Goal: Task Accomplishment & Management: Use online tool/utility

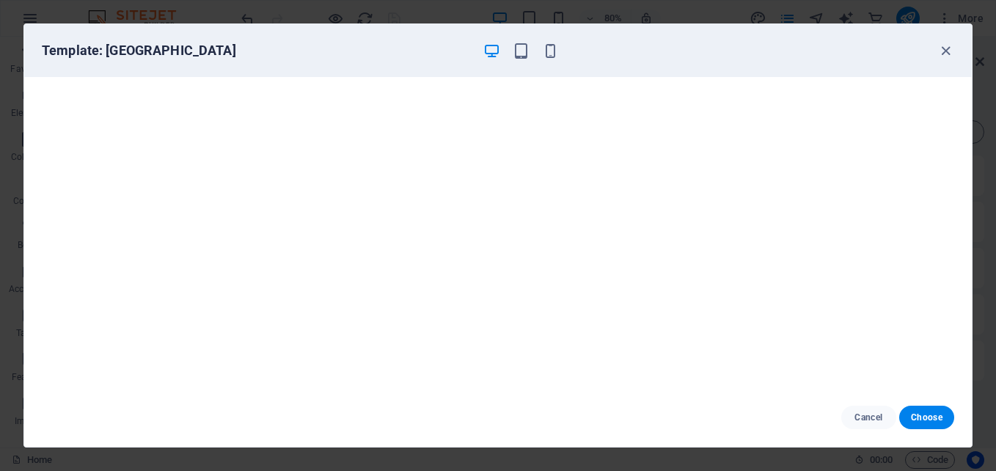
scroll to position [285, 0]
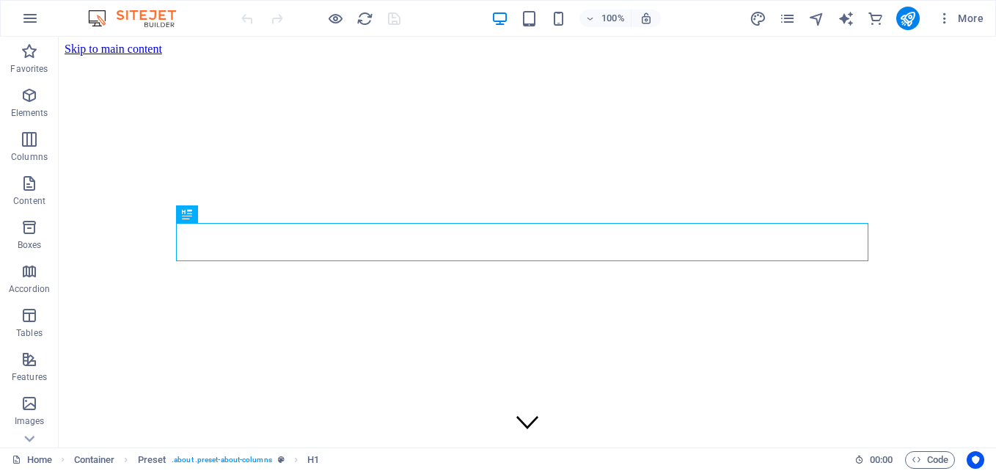
scroll to position [331, 0]
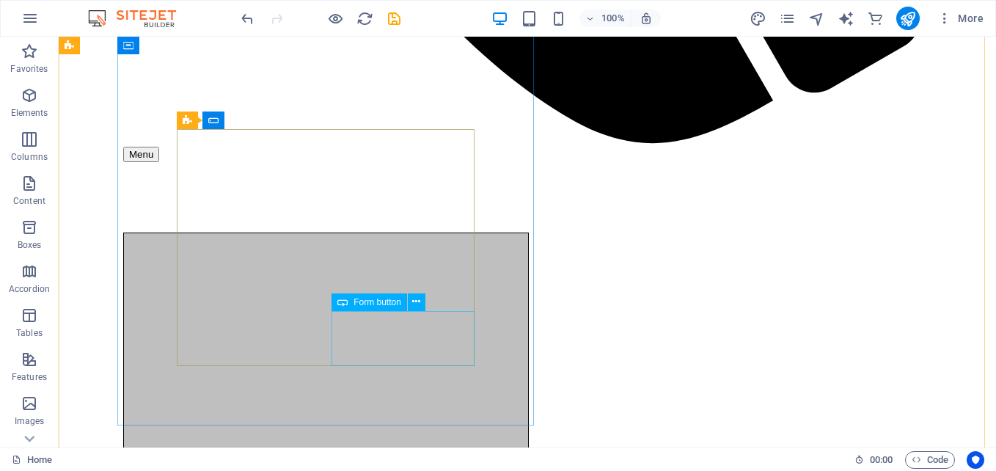
scroll to position [1537, 0]
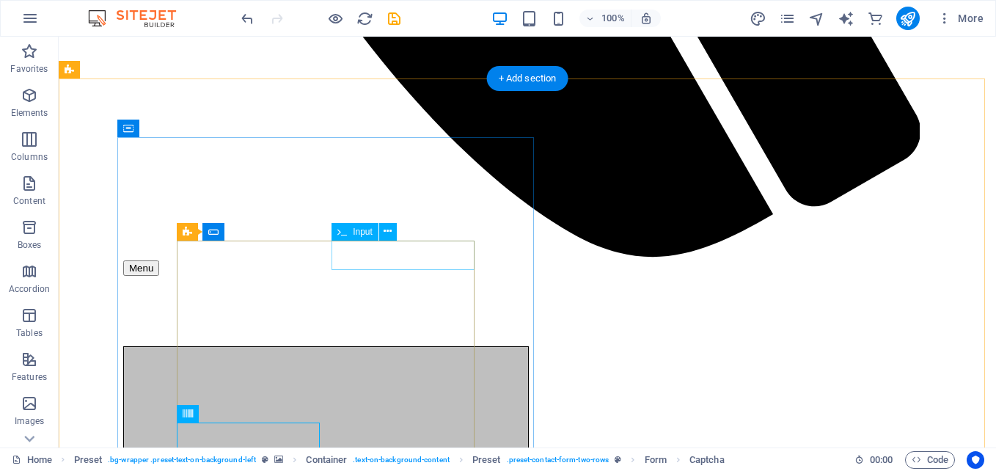
scroll to position [1425, 0]
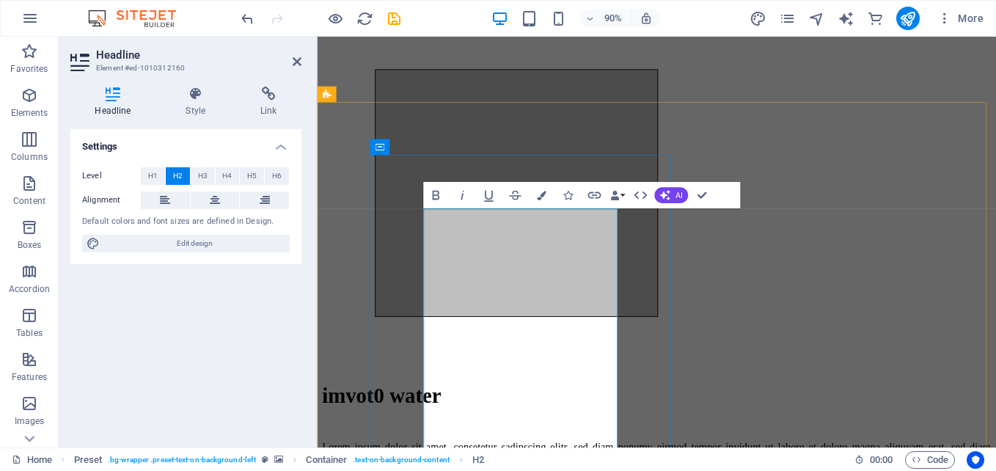
scroll to position [1490, 0]
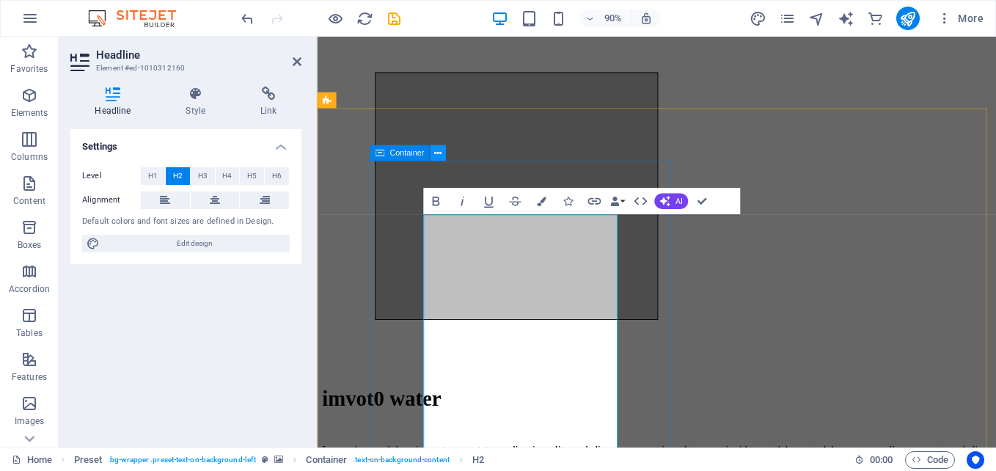
click at [440, 150] on icon at bounding box center [437, 153] width 7 height 14
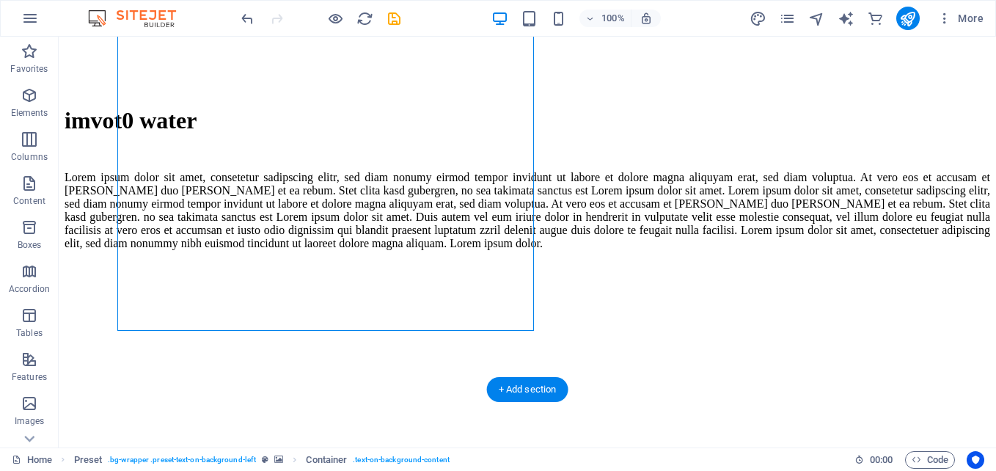
scroll to position [1985, 0]
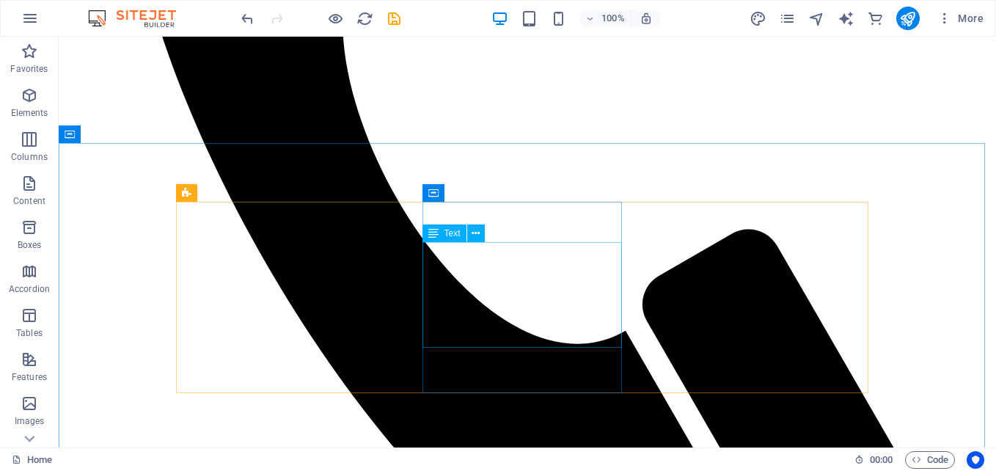
scroll to position [1053, 0]
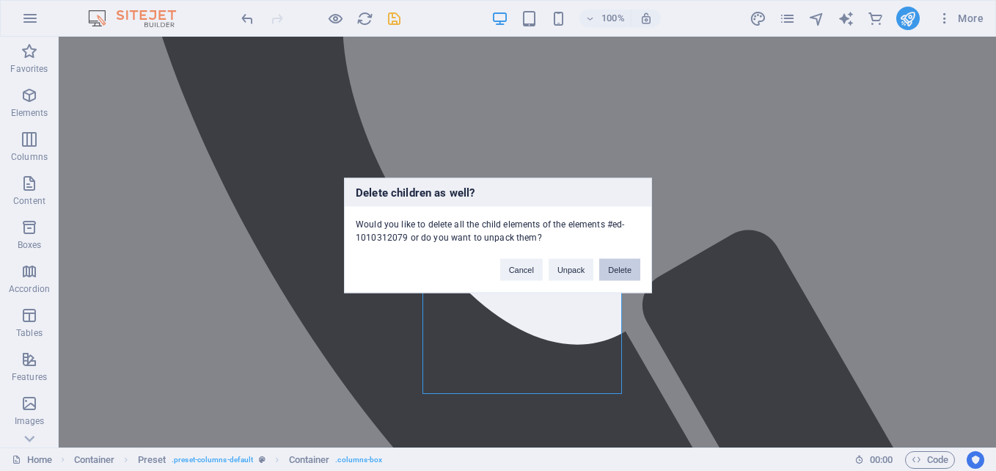
click at [622, 270] on button "Delete" at bounding box center [619, 270] width 41 height 22
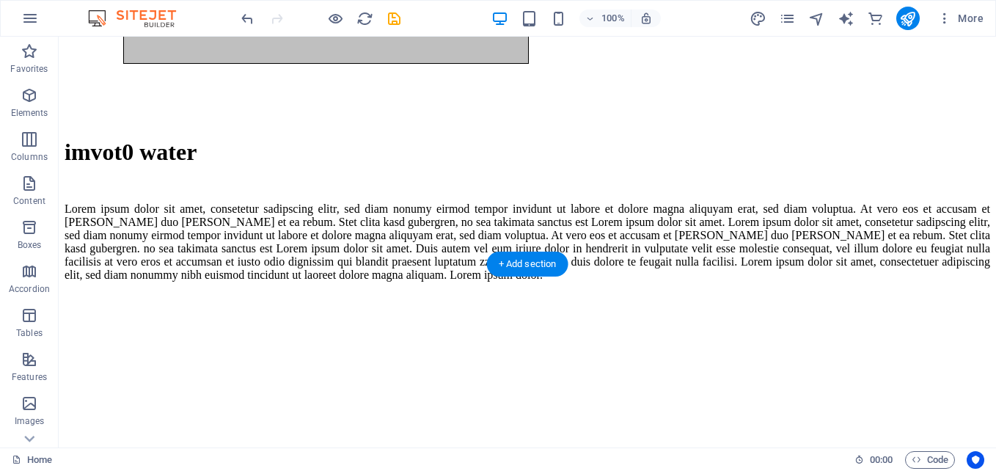
scroll to position [2146, 0]
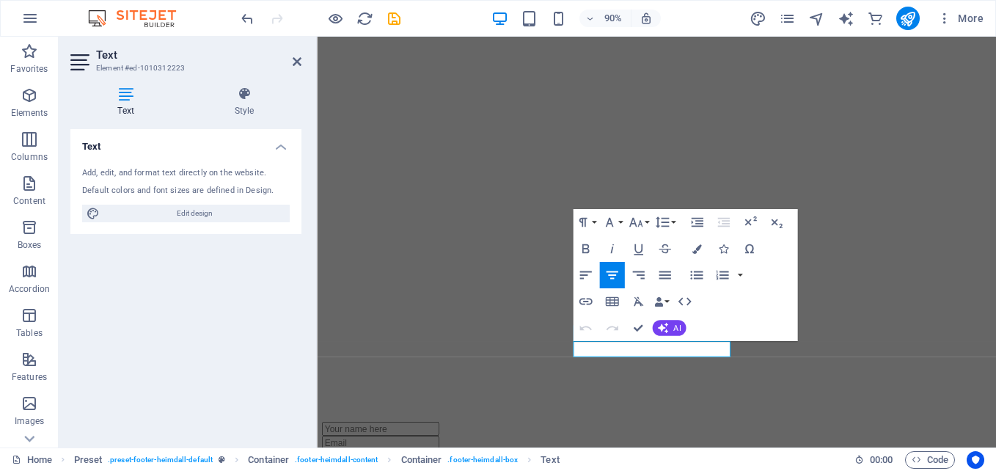
scroll to position [2383, 0]
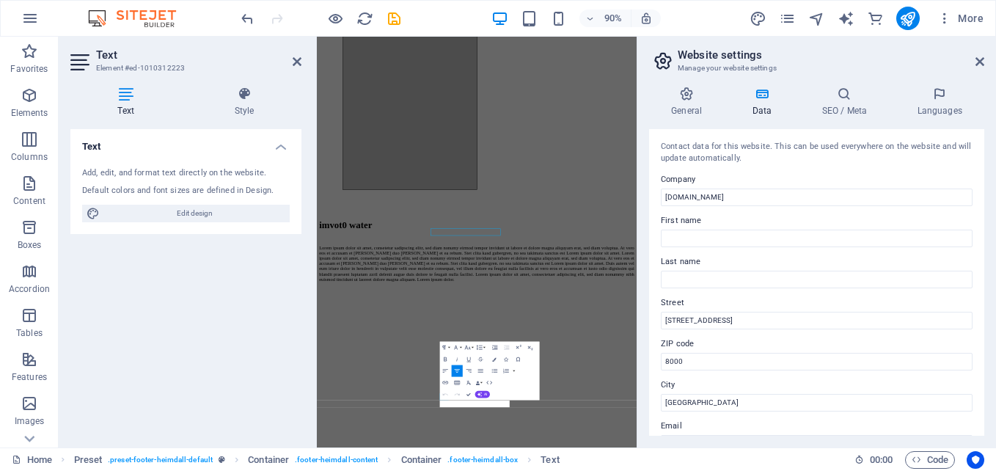
scroll to position [2242, 0]
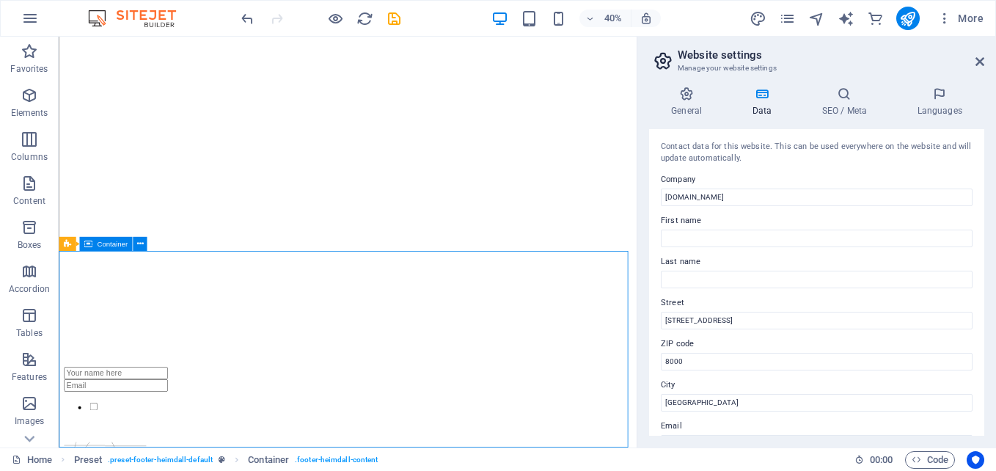
scroll to position [2419, 0]
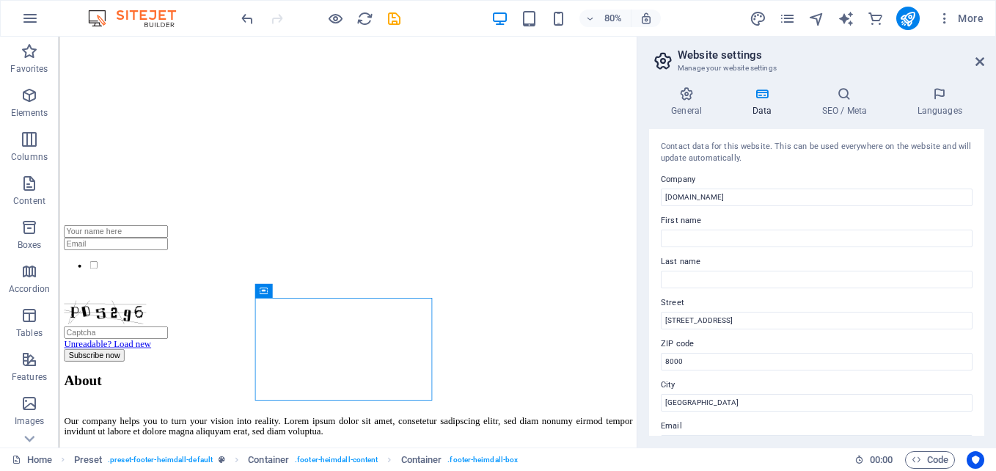
scroll to position [72, 0]
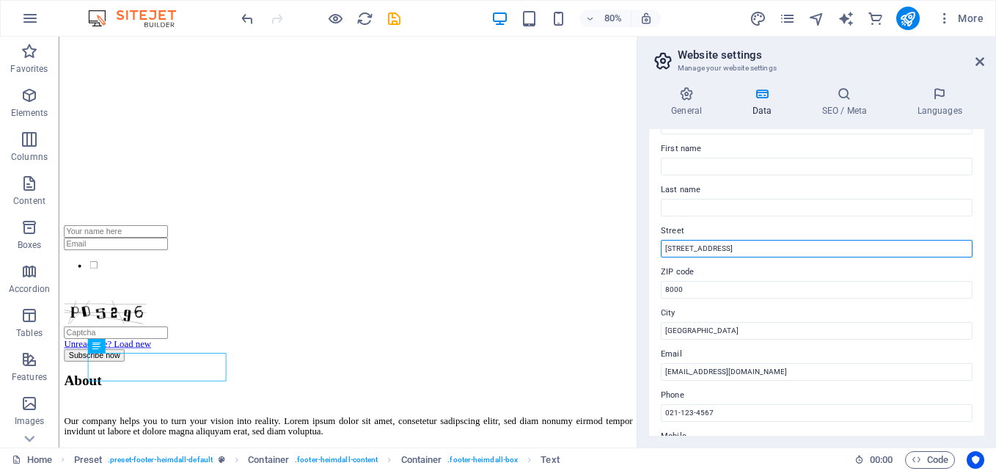
click at [746, 250] on input "[STREET_ADDRESS]" at bounding box center [817, 249] width 312 height 18
type input "1"
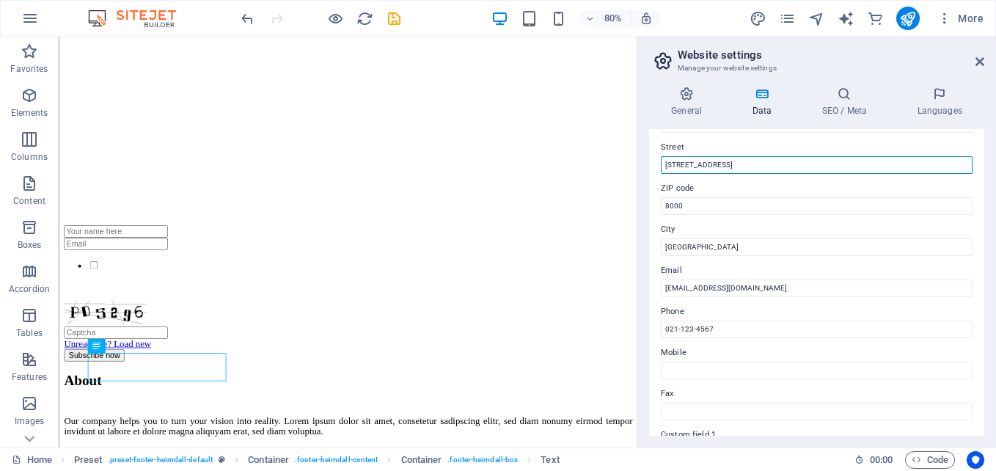
scroll to position [156, 0]
type input "4884 Thambo Street, White City, Paarl"
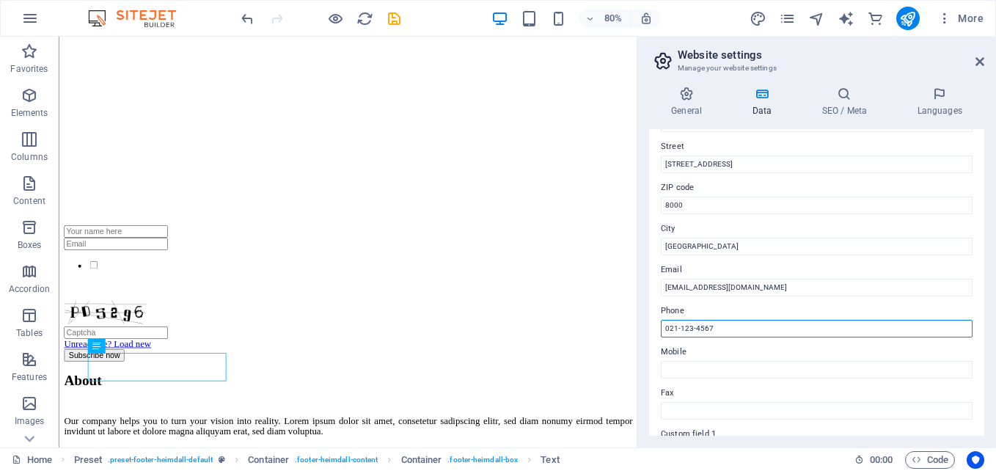
click at [677, 332] on input "021-123-4567" at bounding box center [817, 329] width 312 height 18
click at [692, 326] on input "071-123-4567" at bounding box center [817, 329] width 312 height 18
click at [715, 326] on input "071-280-4567" at bounding box center [817, 329] width 312 height 18
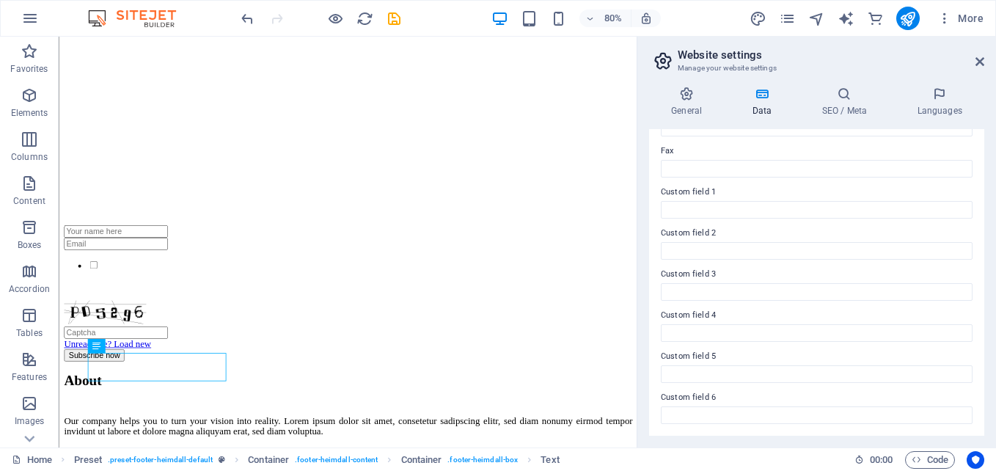
scroll to position [0, 0]
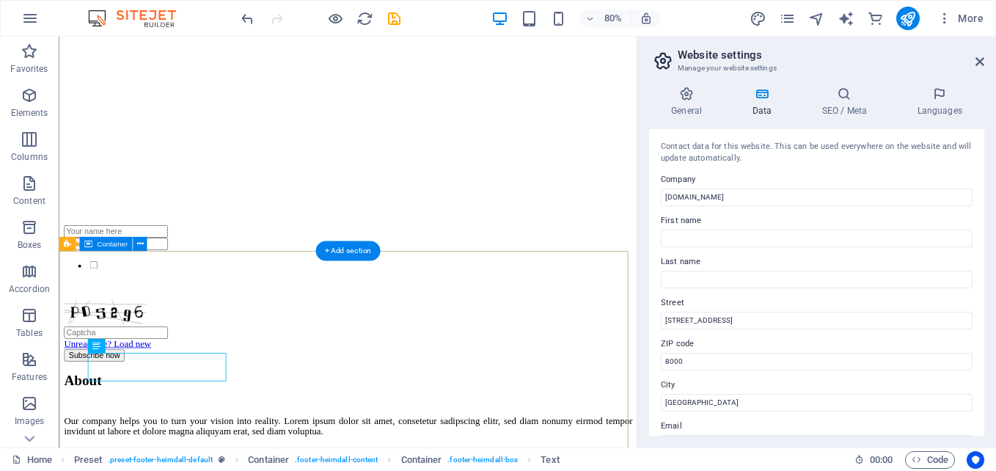
type input "071-280-0106"
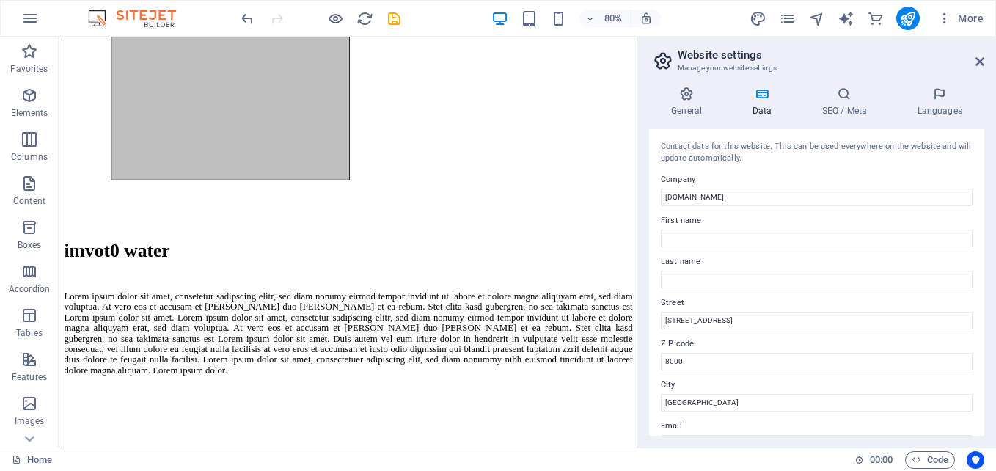
scroll to position [1663, 0]
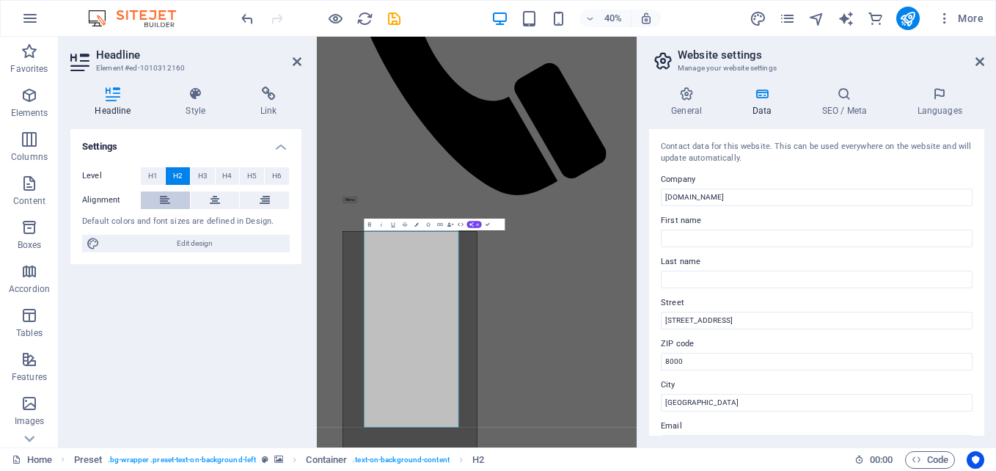
click at [164, 194] on icon at bounding box center [165, 200] width 10 height 18
click at [153, 178] on span "H1" at bounding box center [153, 176] width 10 height 18
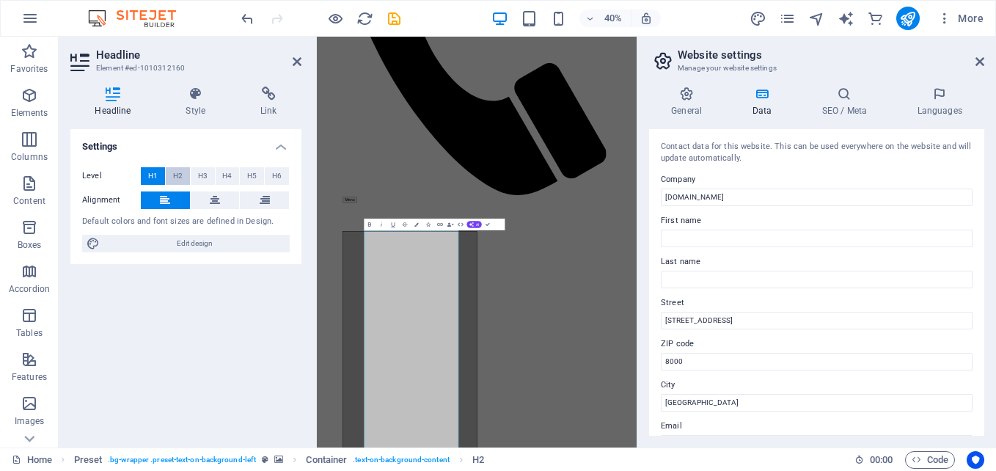
click at [171, 176] on button "H2" at bounding box center [178, 176] width 24 height 18
click at [199, 176] on span "H3" at bounding box center [203, 176] width 10 height 18
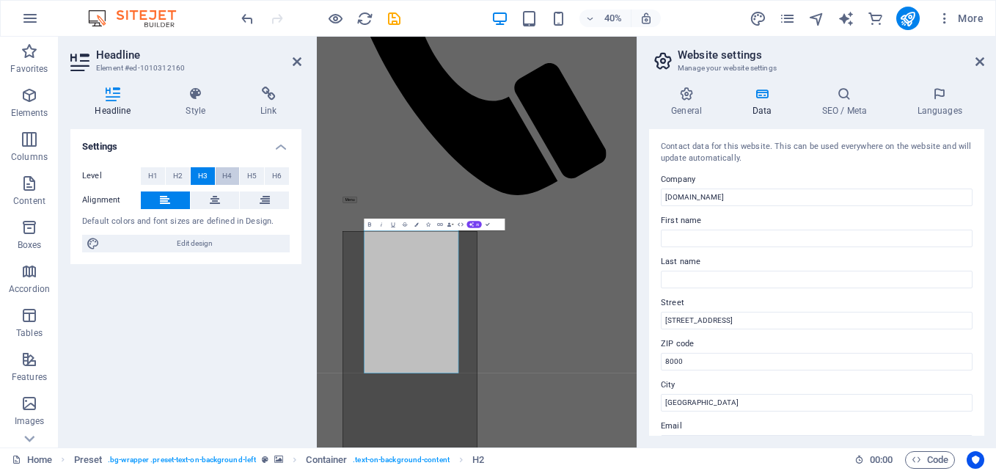
click at [234, 175] on button "H4" at bounding box center [228, 176] width 24 height 18
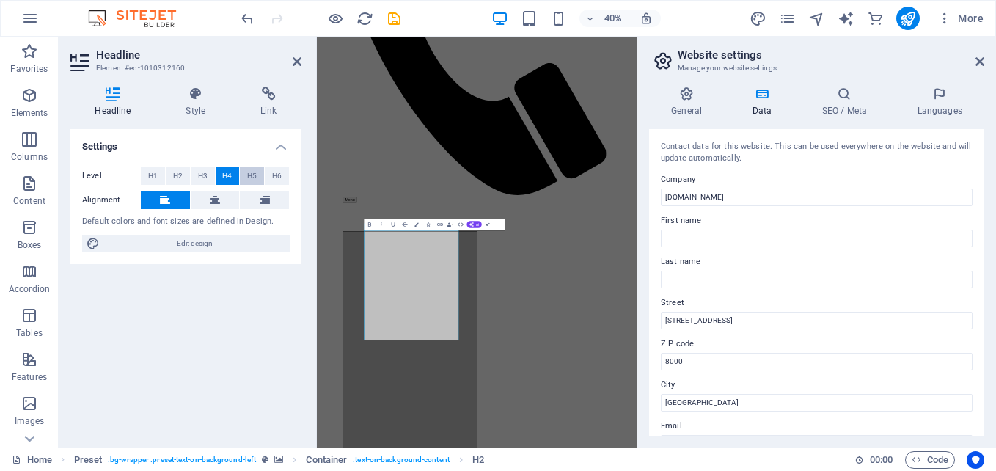
click at [255, 177] on span "H5" at bounding box center [252, 176] width 10 height 18
click at [277, 176] on span "H6" at bounding box center [277, 176] width 10 height 18
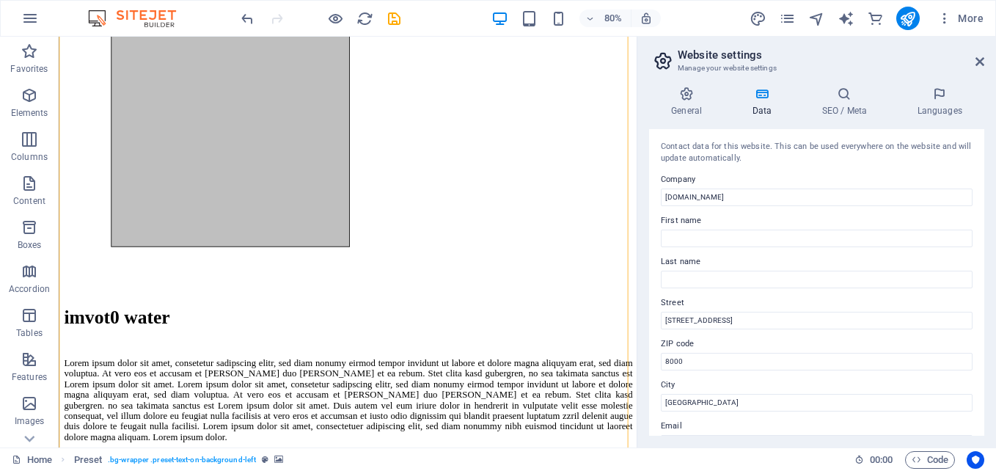
scroll to position [1579, 0]
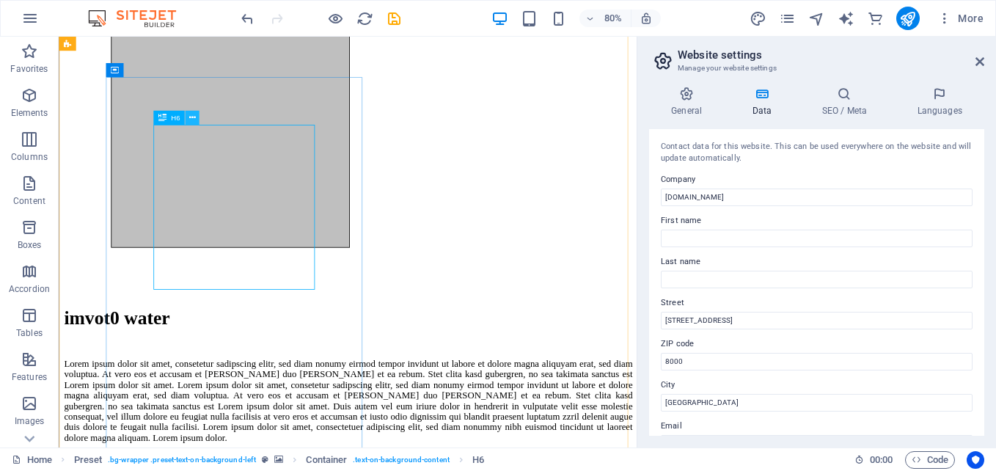
click at [193, 112] on icon at bounding box center [192, 118] width 7 height 12
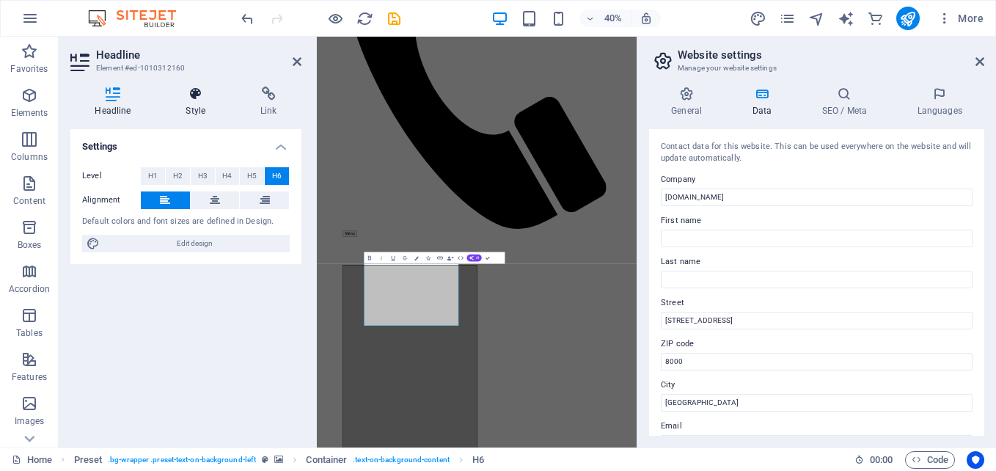
click at [205, 95] on icon at bounding box center [195, 94] width 69 height 15
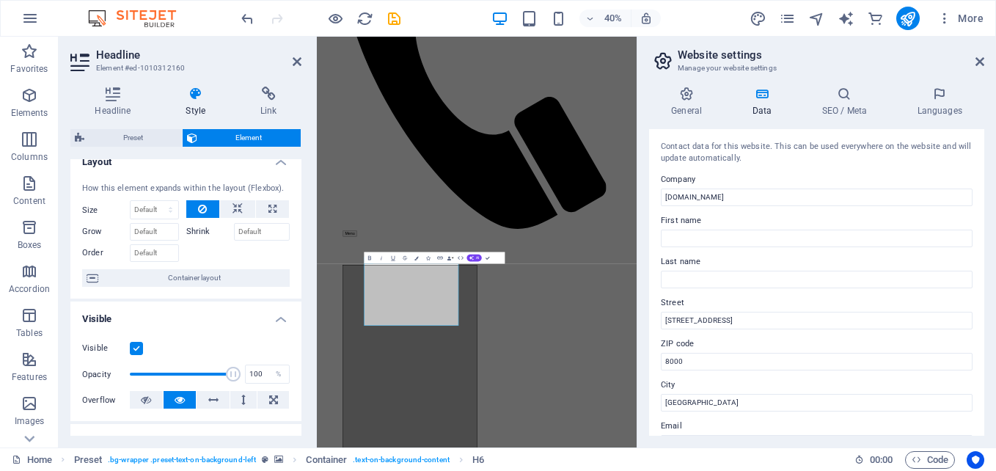
scroll to position [0, 0]
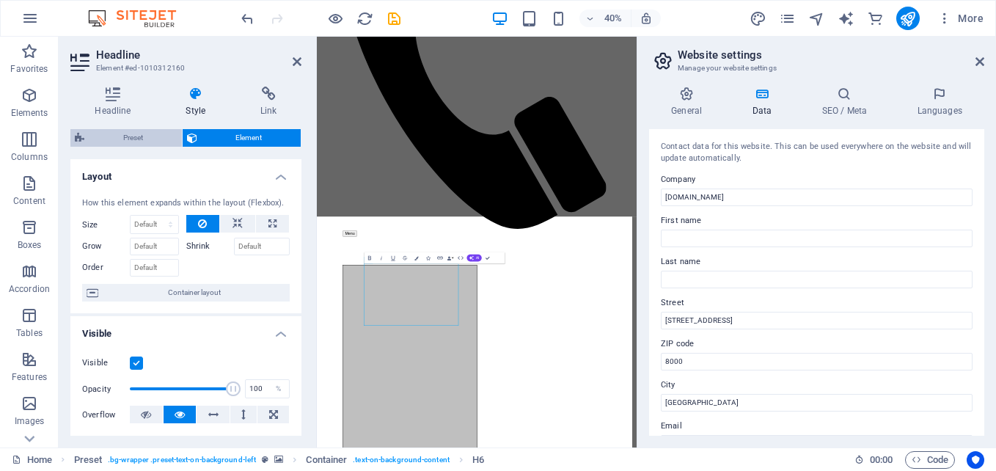
click at [142, 132] on span "Preset" at bounding box center [133, 138] width 89 height 18
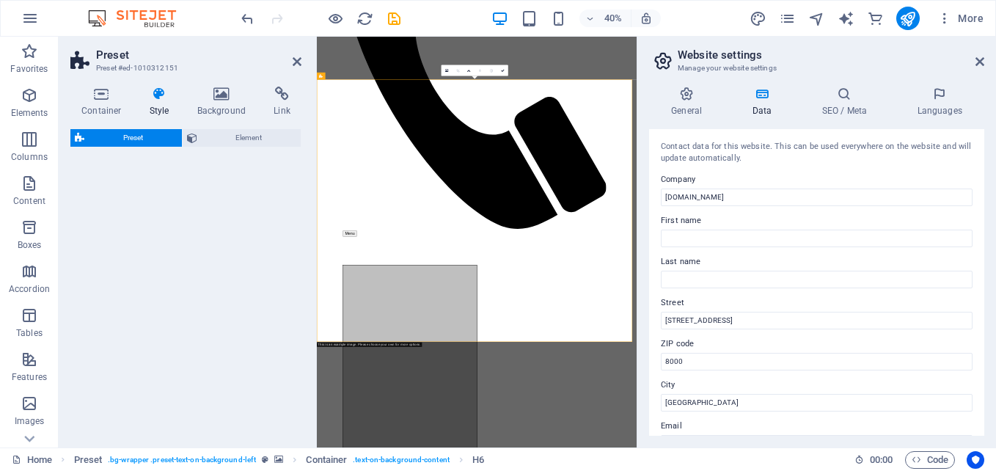
select select "%"
select select "rem"
select select "px"
select select "preset-text-on-background-left"
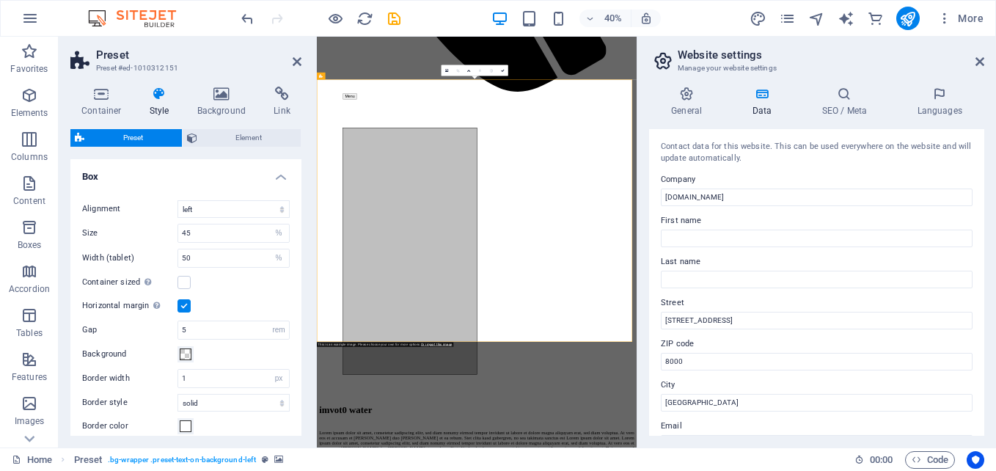
click at [169, 104] on h4 "Style" at bounding box center [163, 102] width 48 height 31
click at [253, 141] on span "Element" at bounding box center [249, 138] width 95 height 18
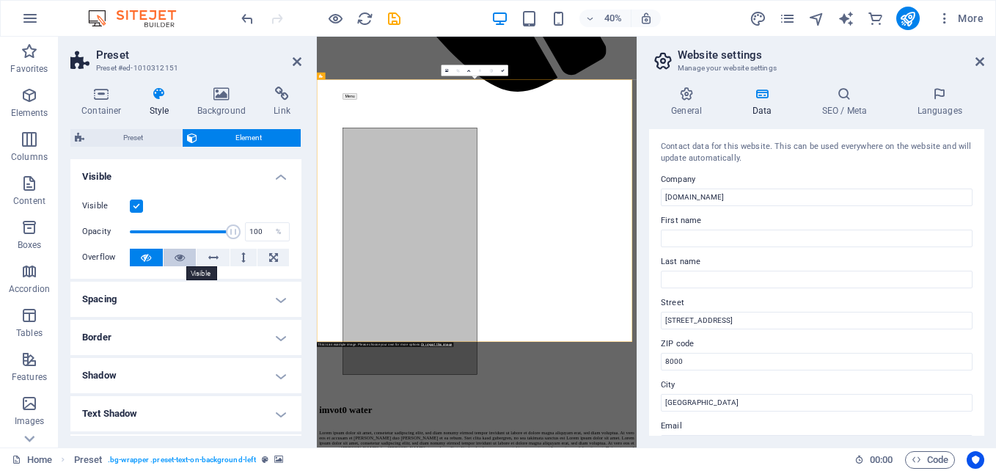
click at [175, 257] on icon at bounding box center [180, 258] width 10 height 18
click at [153, 257] on button at bounding box center [146, 258] width 33 height 18
click at [171, 257] on button at bounding box center [180, 258] width 33 height 18
click at [145, 260] on icon at bounding box center [146, 258] width 10 height 18
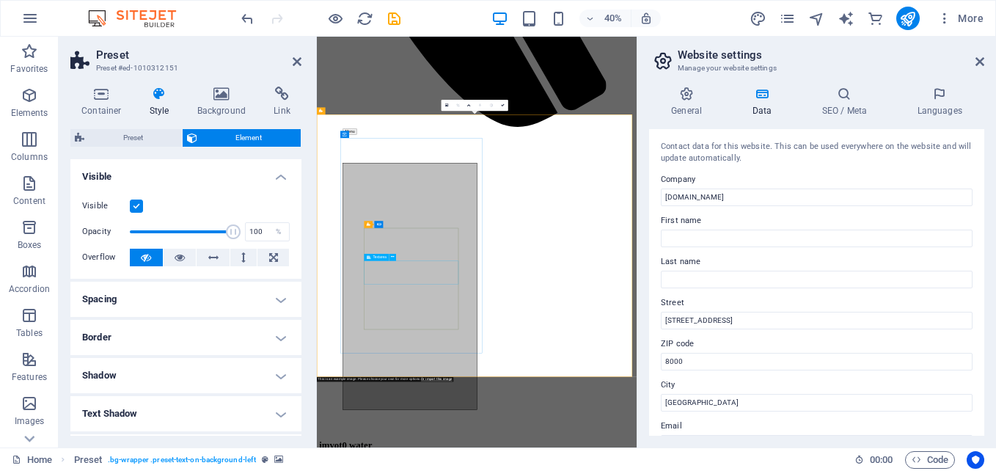
scroll to position [1922, 0]
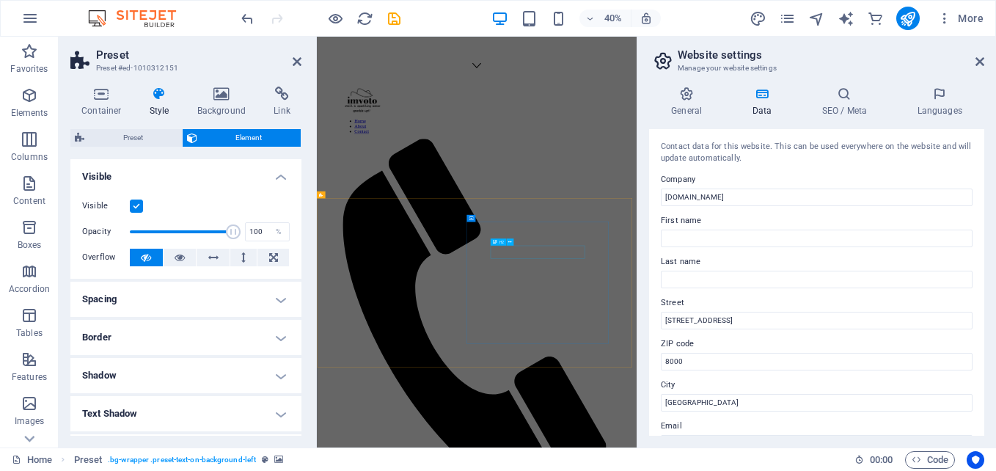
scroll to position [929, 0]
